Goal: Transaction & Acquisition: Obtain resource

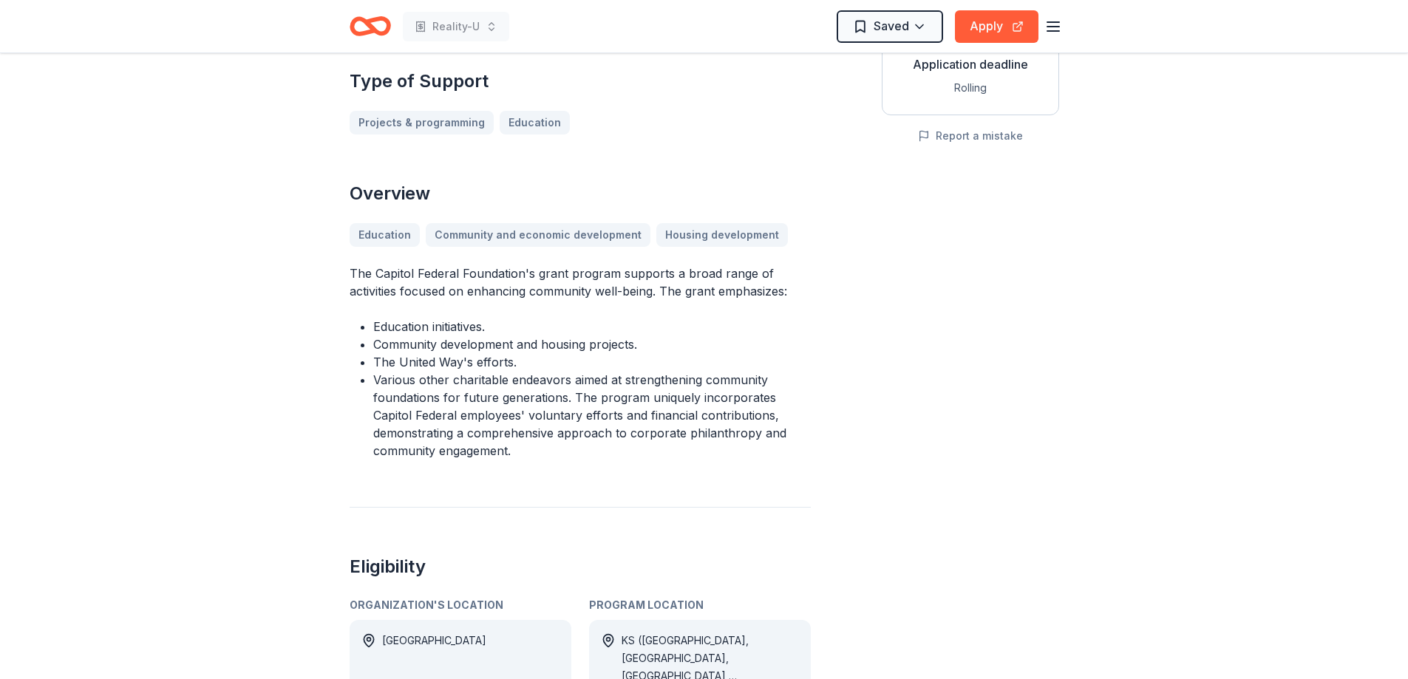
scroll to position [739, 0]
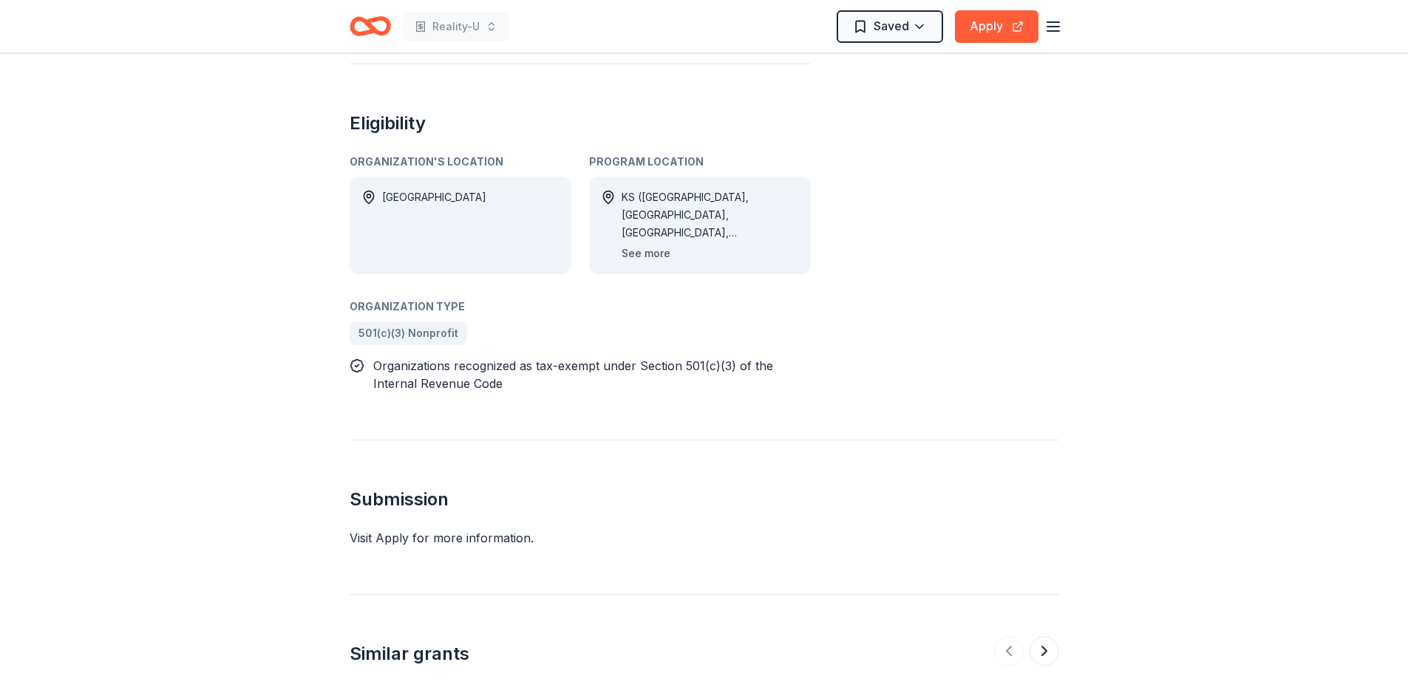
click at [651, 262] on button "See more" at bounding box center [646, 254] width 49 height 18
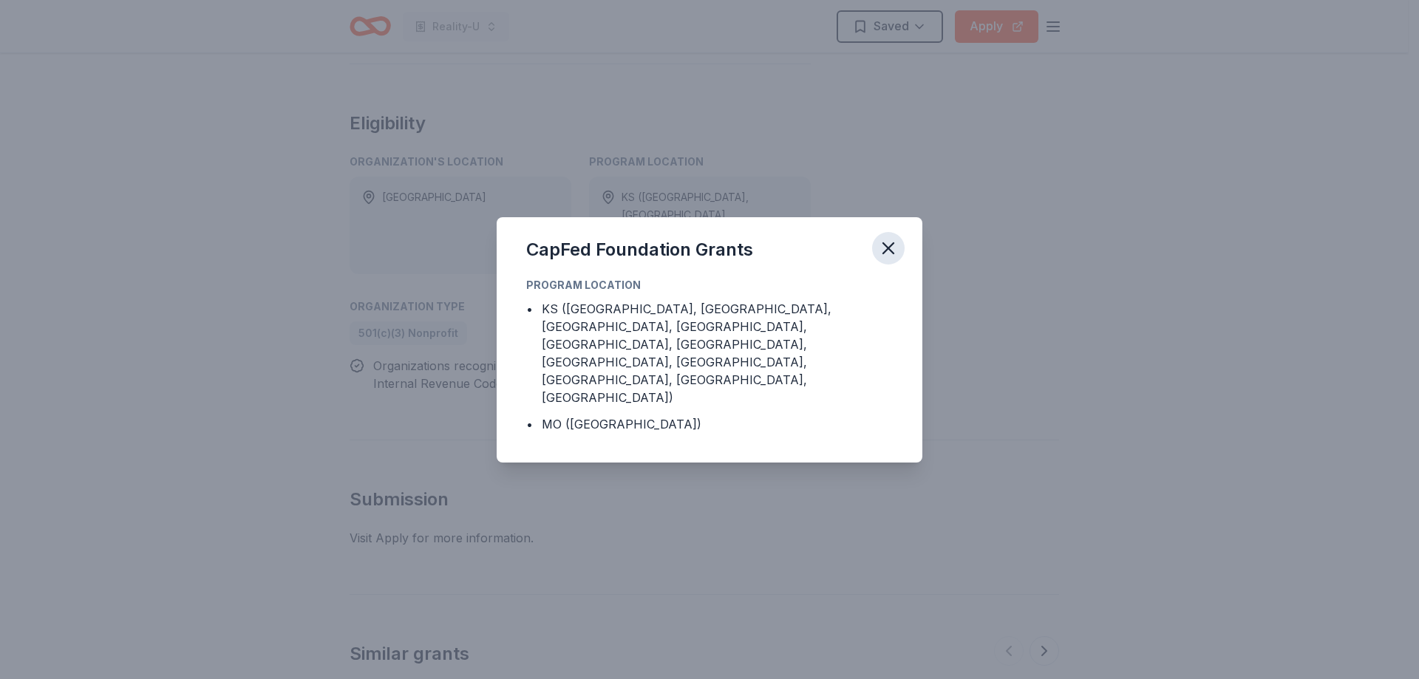
click at [896, 259] on icon "button" at bounding box center [888, 248] width 21 height 21
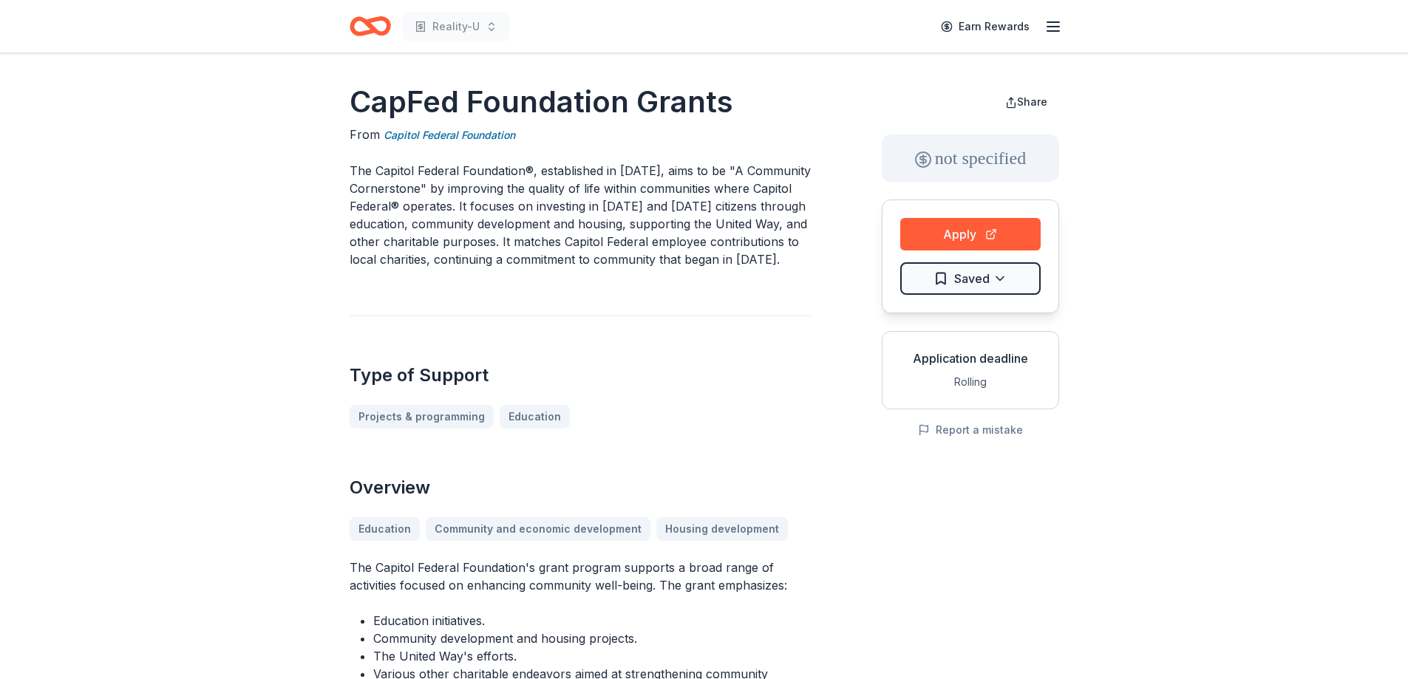
scroll to position [0, 0]
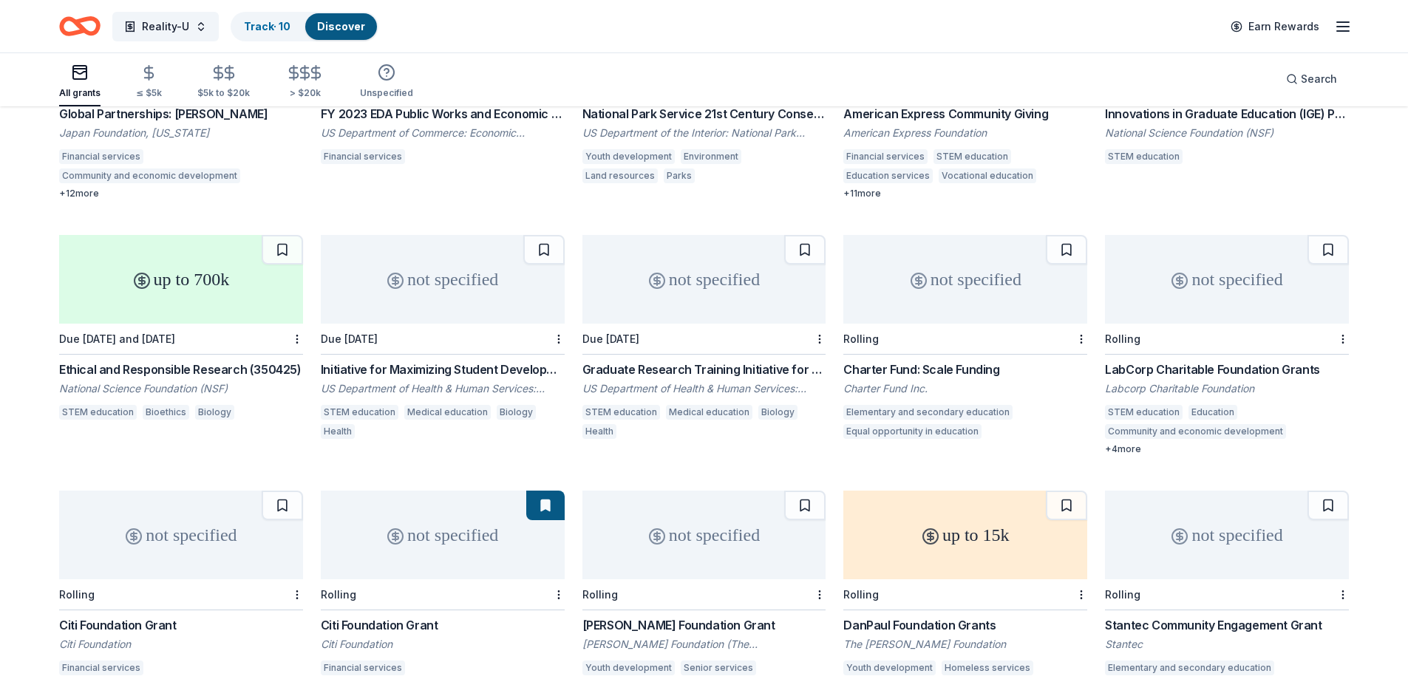
scroll to position [1185, 0]
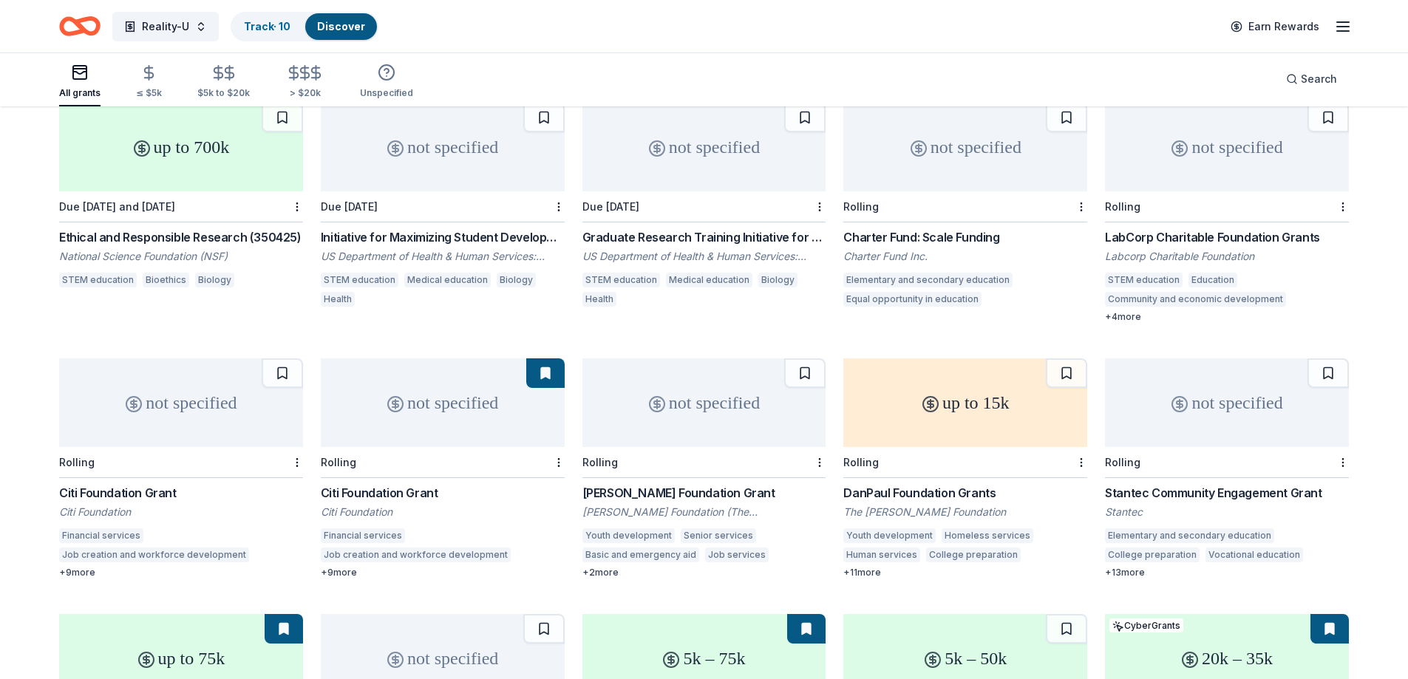
click at [376, 484] on div "Citi Foundation Grant" at bounding box center [443, 493] width 244 height 18
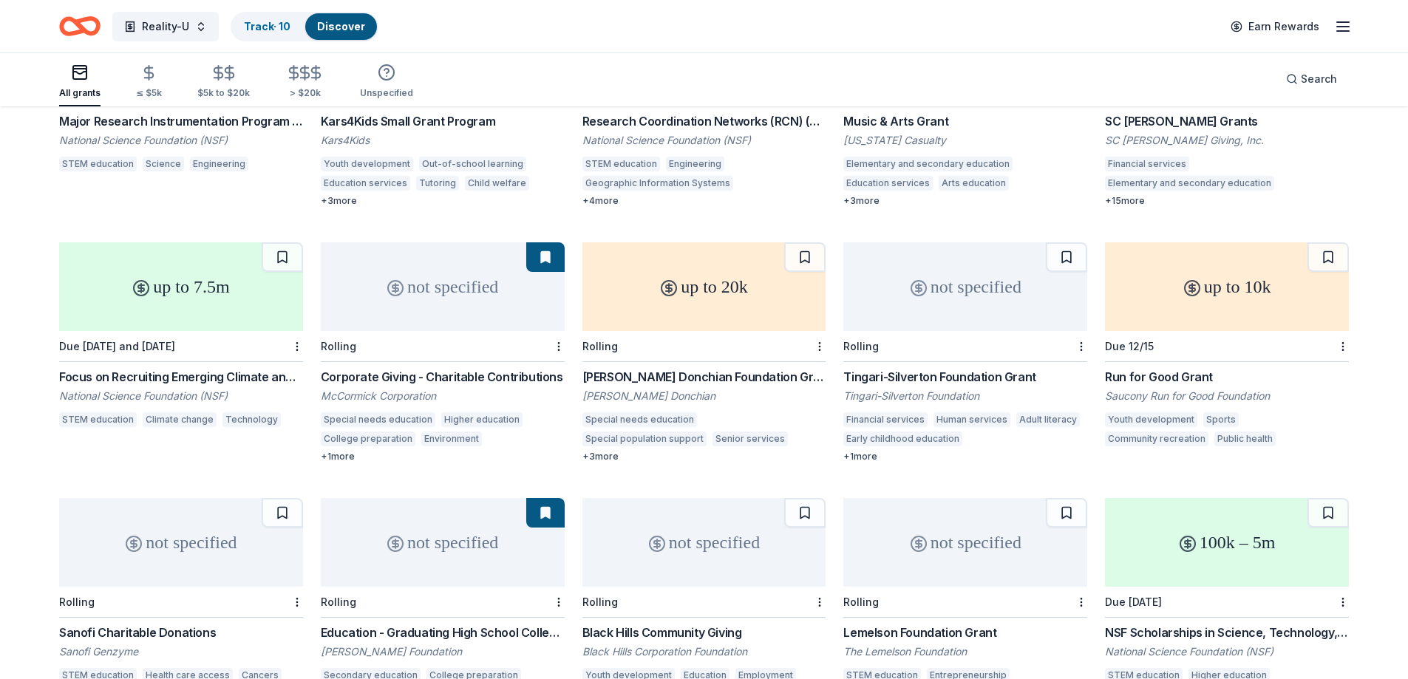
scroll to position [2060, 0]
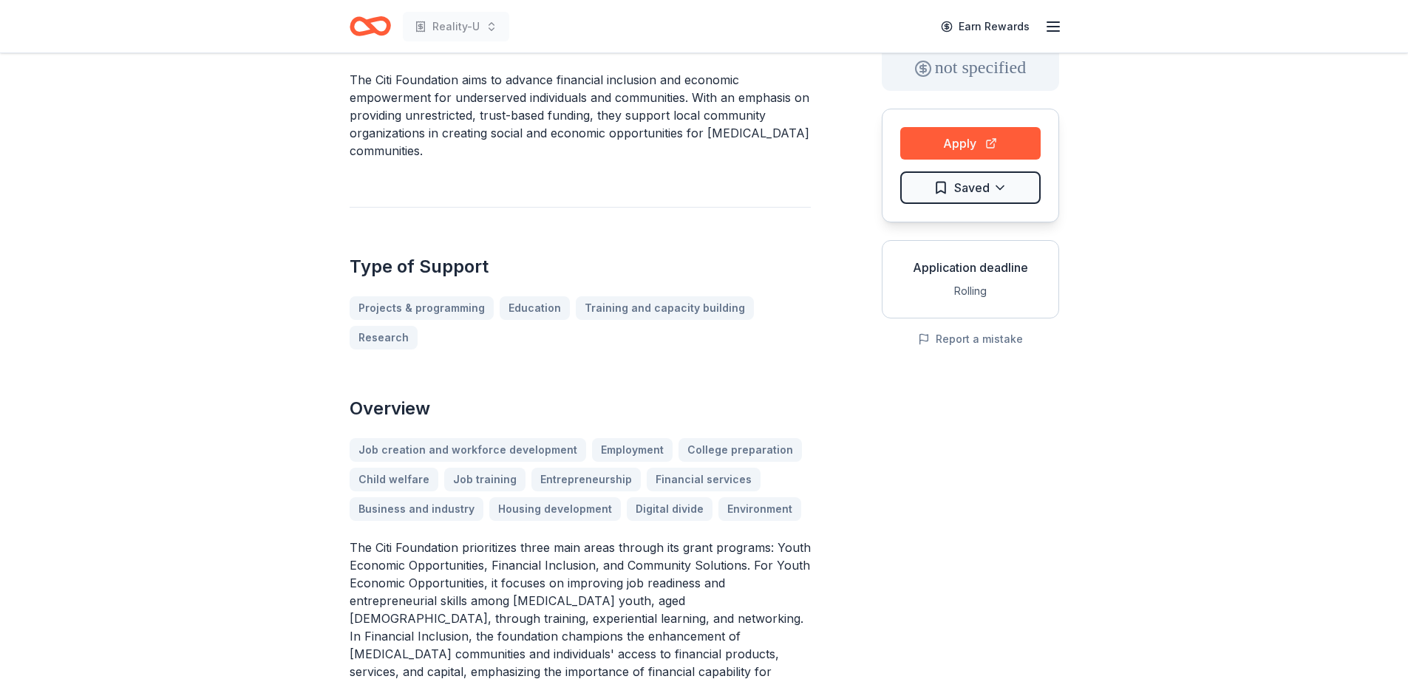
scroll to position [74, 0]
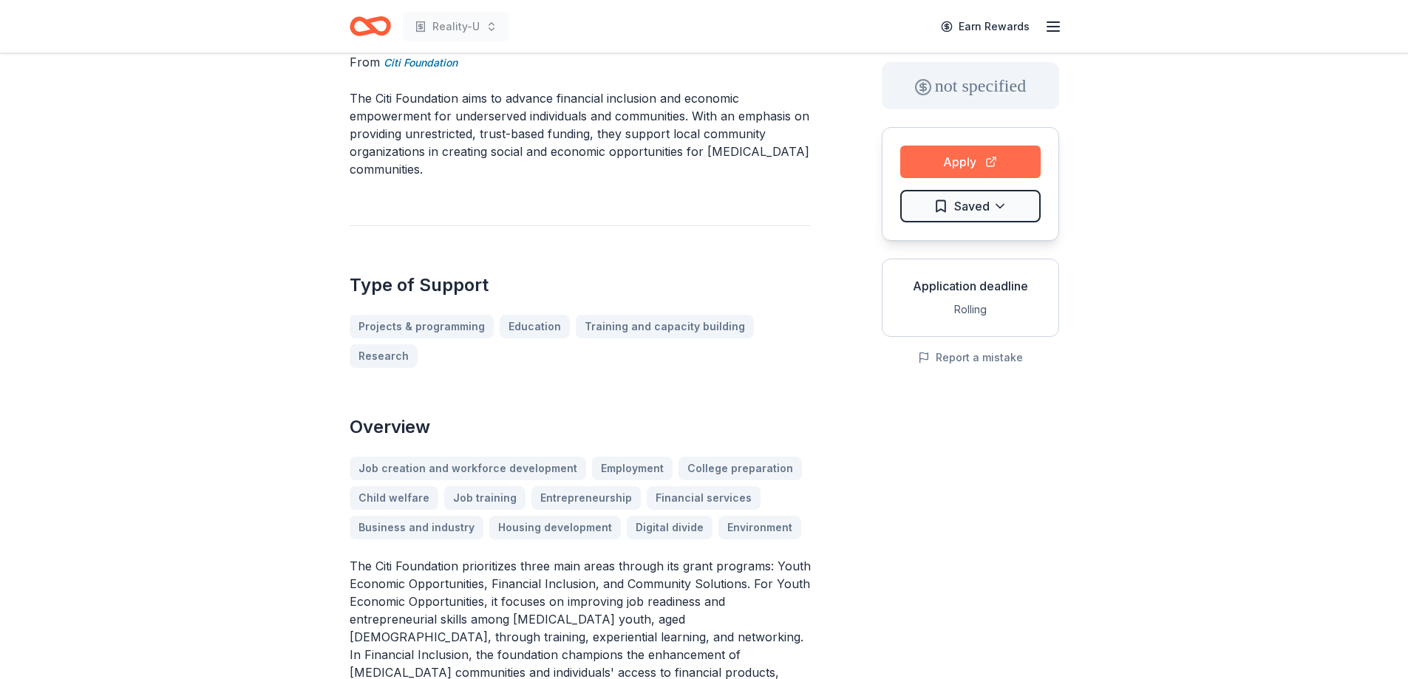
click at [978, 150] on button "Apply" at bounding box center [970, 162] width 140 height 33
